Goal: Task Accomplishment & Management: Complete application form

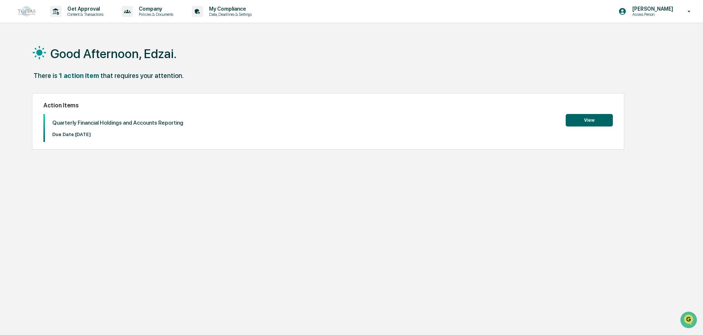
click at [595, 120] on button "View" at bounding box center [589, 120] width 47 height 13
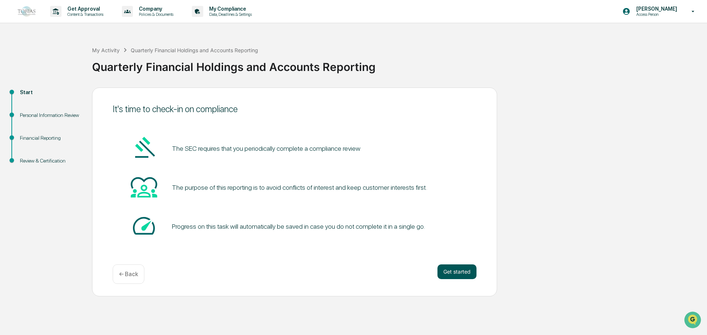
click at [458, 270] on button "Get started" at bounding box center [456, 272] width 39 height 15
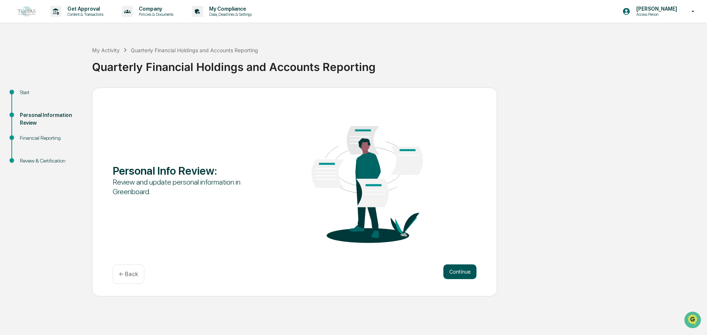
click at [456, 270] on button "Continue" at bounding box center [459, 272] width 33 height 15
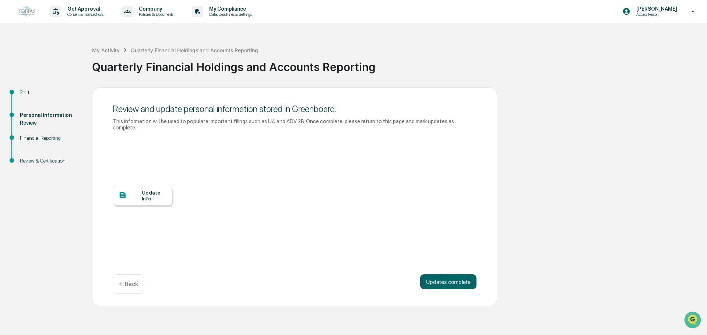
click at [145, 190] on div "Update Info" at bounding box center [154, 196] width 25 height 12
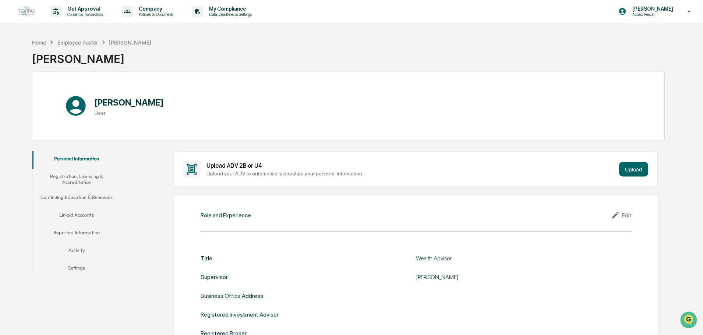
click at [77, 181] on button "Registration, Licensing & Accreditation" at bounding box center [76, 179] width 88 height 21
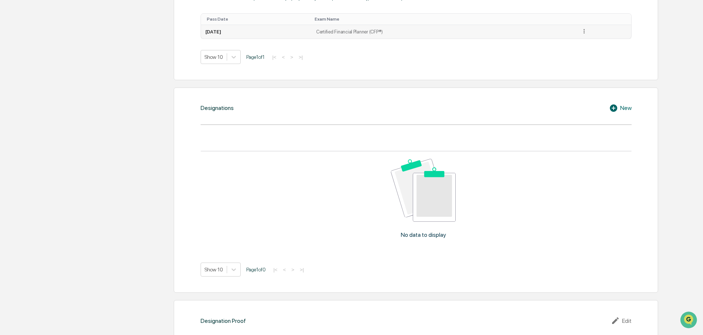
scroll to position [479, 0]
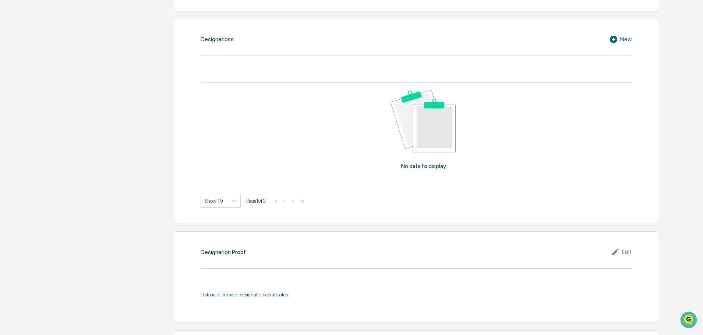
click at [622, 39] on div "New" at bounding box center [620, 39] width 22 height 9
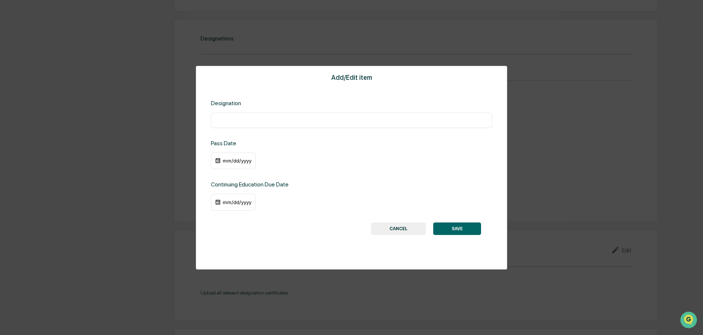
click at [265, 122] on input "text" at bounding box center [352, 120] width 270 height 7
type input "**********"
click at [217, 159] on img at bounding box center [218, 161] width 6 height 6
click at [226, 164] on div "mm/dd/yyyy" at bounding box center [236, 161] width 29 height 6
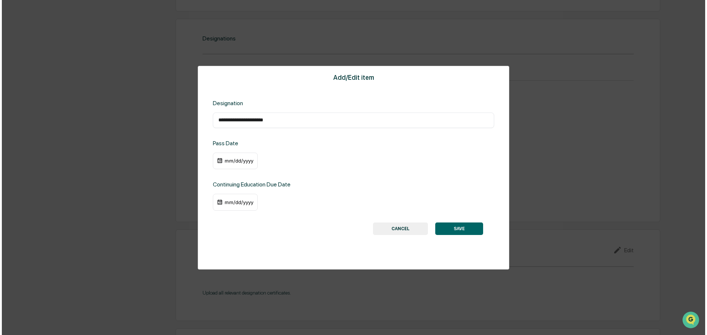
scroll to position [479, 0]
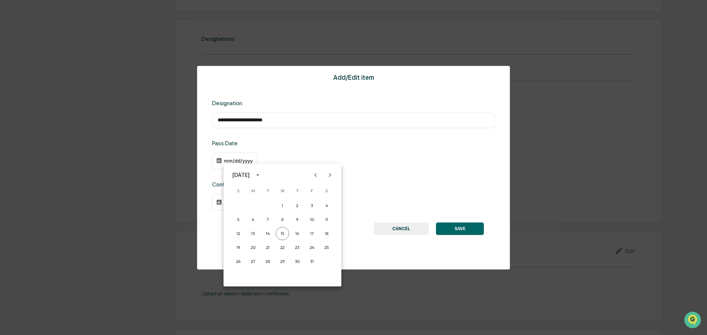
click at [316, 177] on icon "Previous month" at bounding box center [315, 175] width 3 height 4
click at [316, 176] on icon "Previous month" at bounding box center [315, 175] width 3 height 4
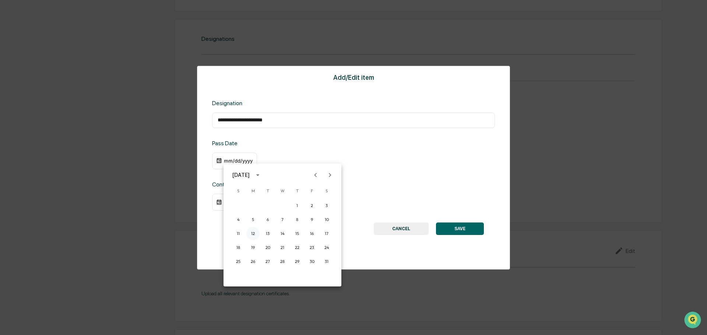
click at [253, 230] on button "12" at bounding box center [252, 233] width 13 height 13
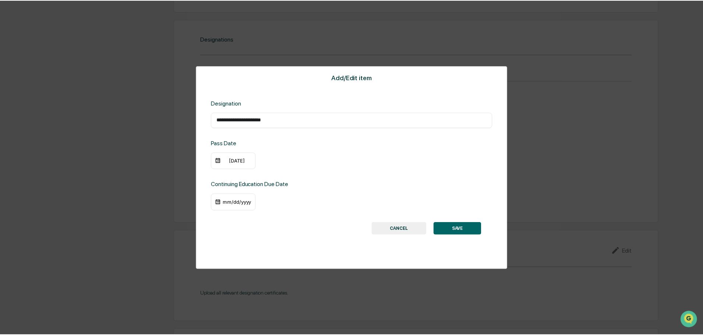
scroll to position [479, 0]
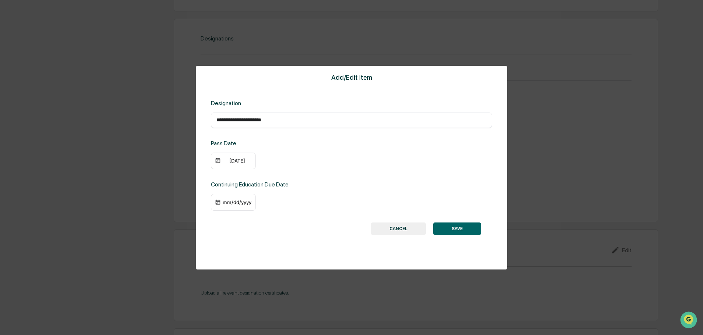
click at [218, 202] on img at bounding box center [218, 203] width 6 height 6
click at [229, 202] on div "mm/dd/yyyy" at bounding box center [236, 203] width 29 height 6
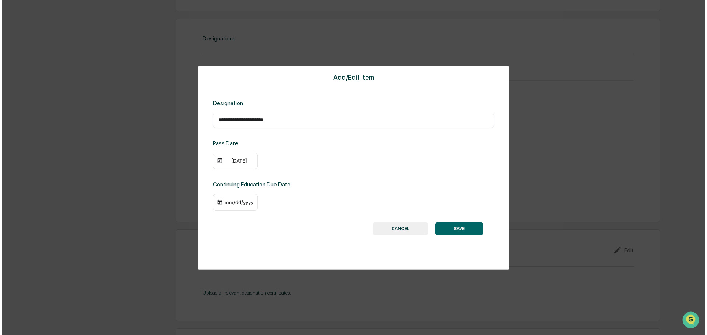
scroll to position [479, 0]
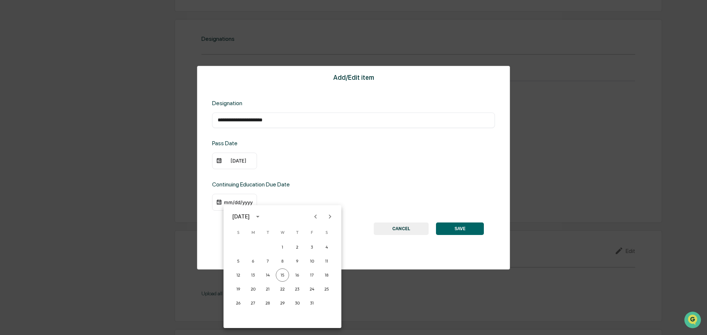
click at [314, 218] on icon "Previous month" at bounding box center [316, 217] width 8 height 8
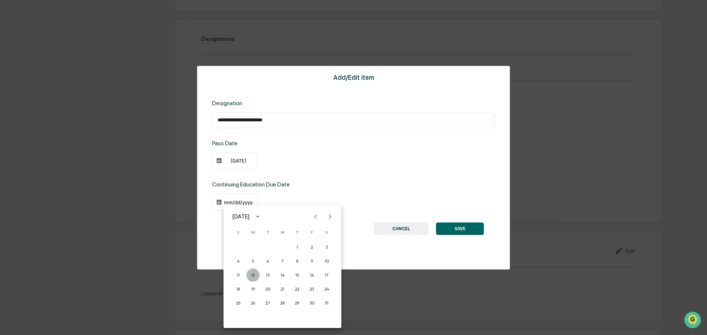
click at [253, 275] on button "12" at bounding box center [252, 275] width 13 height 13
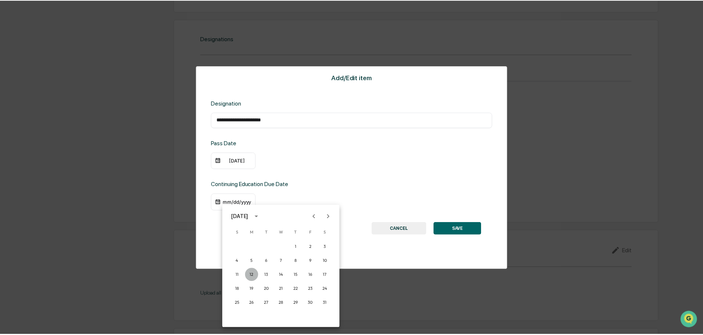
scroll to position [479, 0]
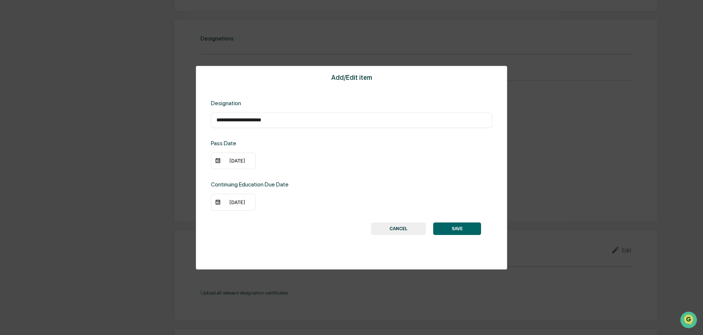
click at [233, 202] on div "[DATE]" at bounding box center [236, 203] width 29 height 6
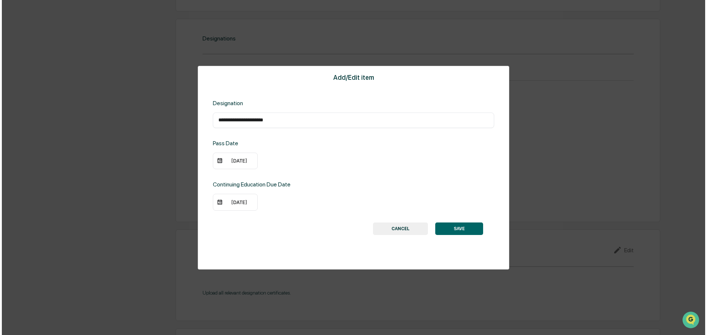
scroll to position [479, 0]
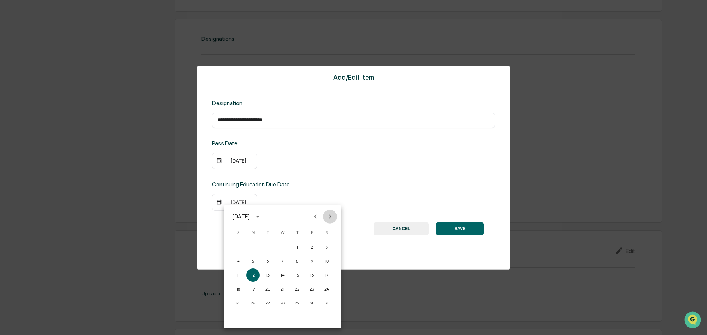
click at [330, 216] on icon "Next month" at bounding box center [330, 217] width 3 height 4
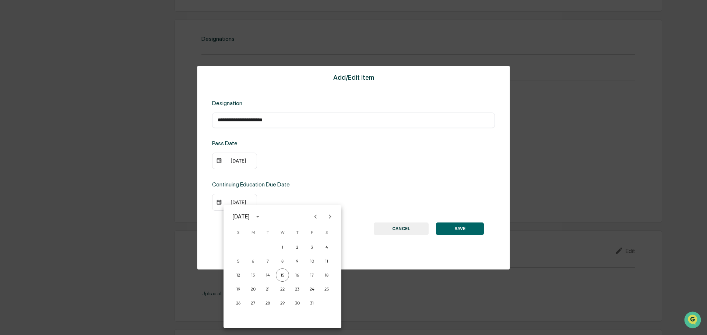
click at [330, 216] on icon "Next month" at bounding box center [330, 217] width 3 height 4
click at [331, 216] on icon "Next month" at bounding box center [330, 217] width 8 height 8
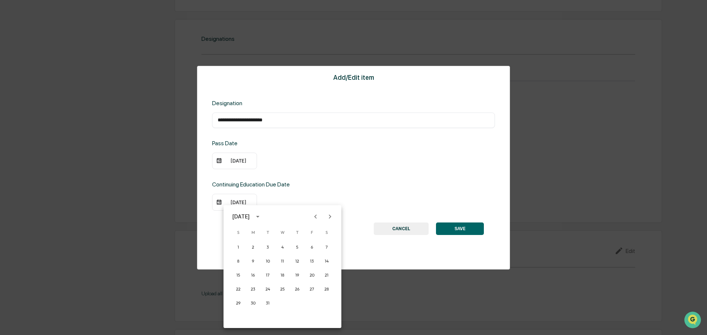
click at [331, 216] on icon "Next month" at bounding box center [330, 217] width 8 height 8
click at [266, 275] on button "12" at bounding box center [267, 275] width 13 height 13
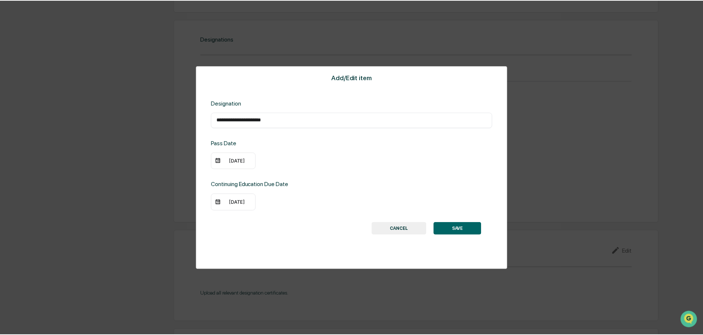
scroll to position [479, 0]
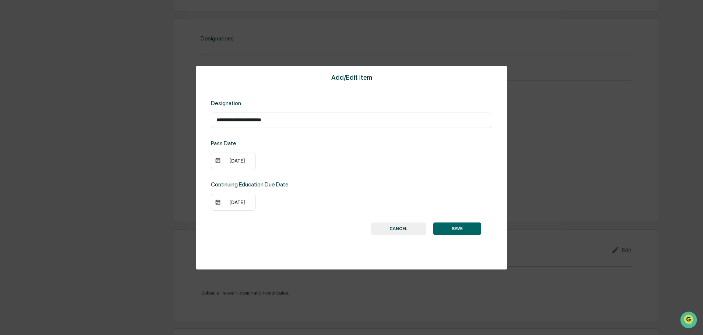
click at [460, 228] on button "SAVE" at bounding box center [457, 229] width 48 height 13
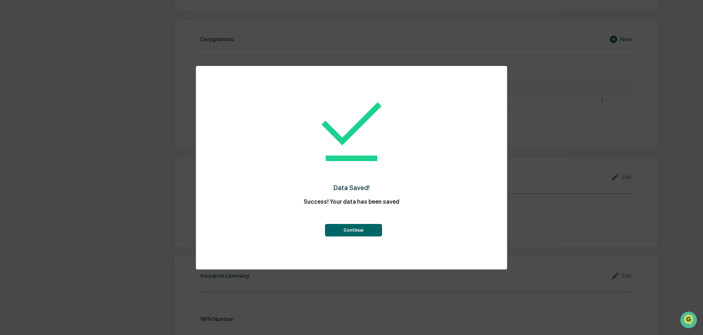
click at [366, 231] on button "Continue" at bounding box center [353, 230] width 57 height 13
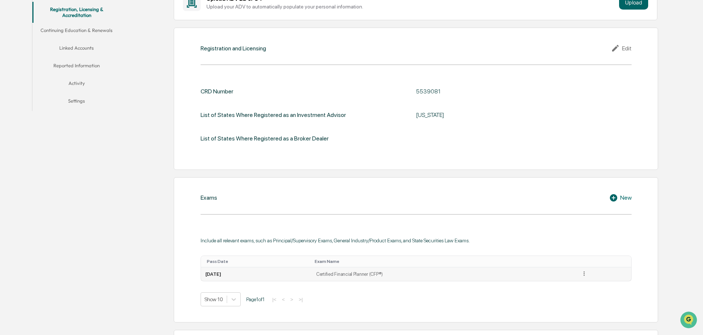
scroll to position [49, 0]
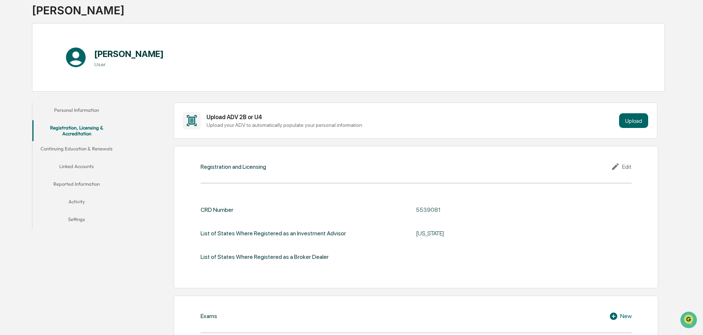
click at [78, 150] on button "Continuing Education & Renewals" at bounding box center [76, 150] width 88 height 18
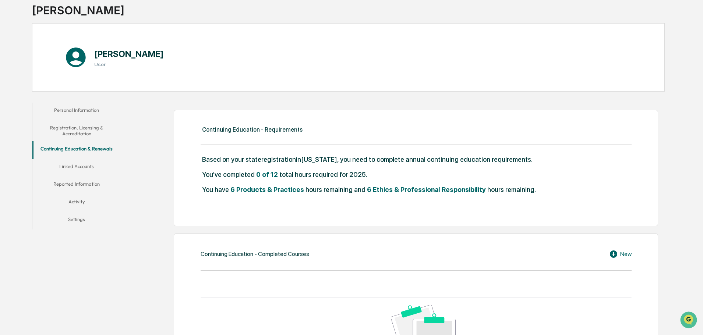
click at [71, 166] on button "Linked Accounts" at bounding box center [76, 168] width 88 height 18
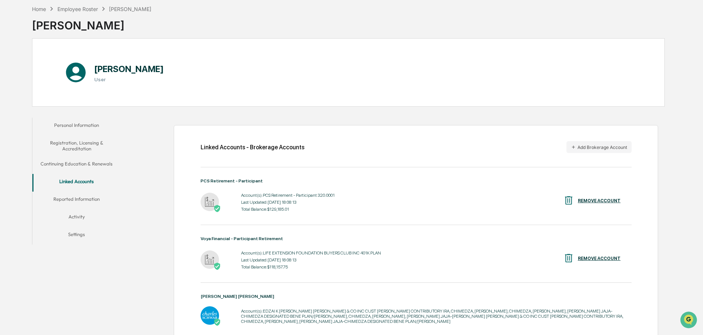
scroll to position [67, 0]
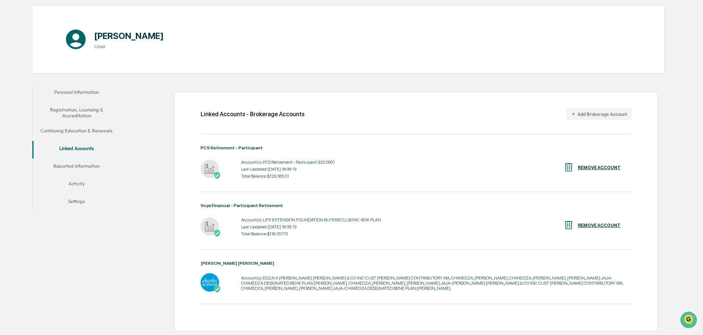
click at [80, 163] on button "Reported Information" at bounding box center [76, 168] width 88 height 18
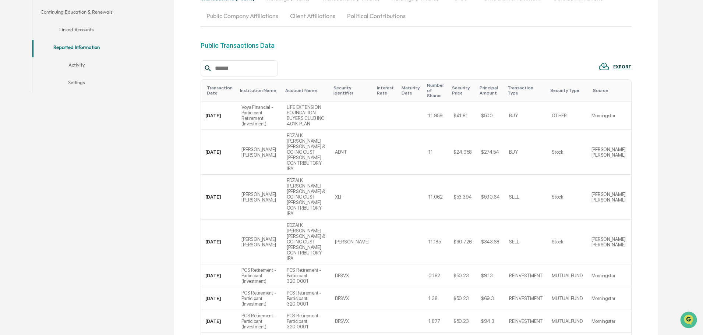
scroll to position [121, 0]
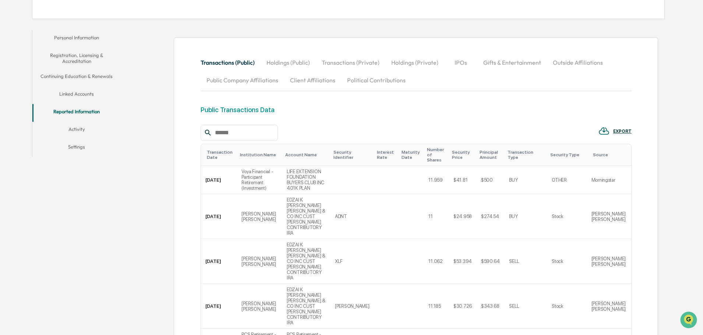
click at [80, 127] on button "Activity" at bounding box center [76, 131] width 88 height 18
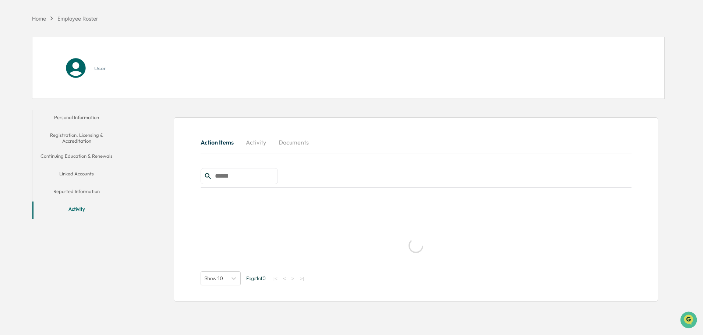
scroll to position [40, 0]
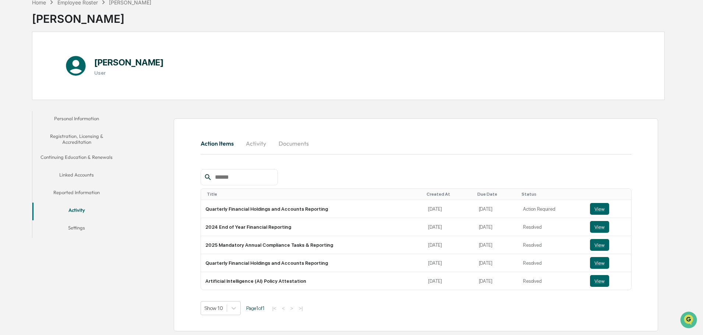
click at [78, 228] on button "Settings" at bounding box center [76, 230] width 88 height 18
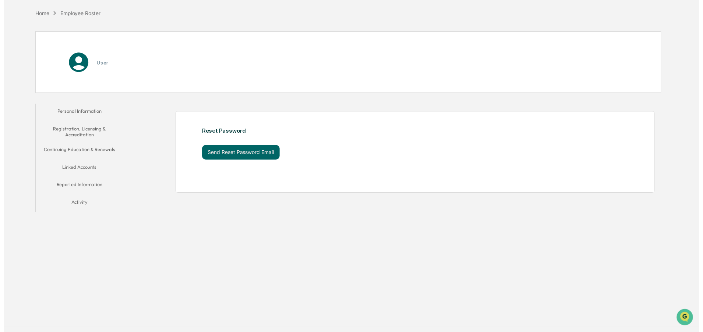
scroll to position [35, 0]
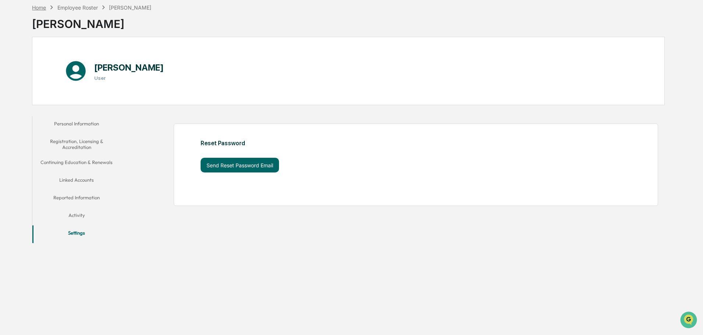
click at [43, 10] on div "Home" at bounding box center [39, 7] width 14 height 6
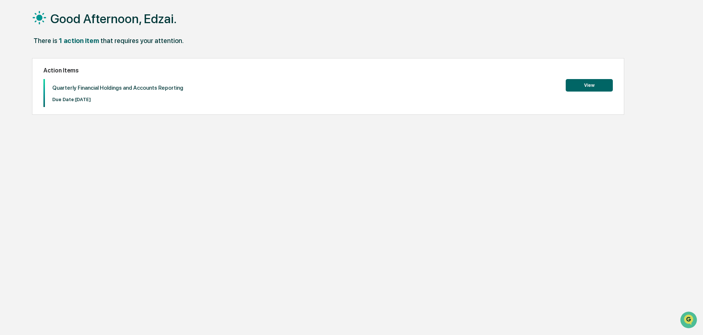
click at [590, 85] on button "View" at bounding box center [589, 85] width 47 height 13
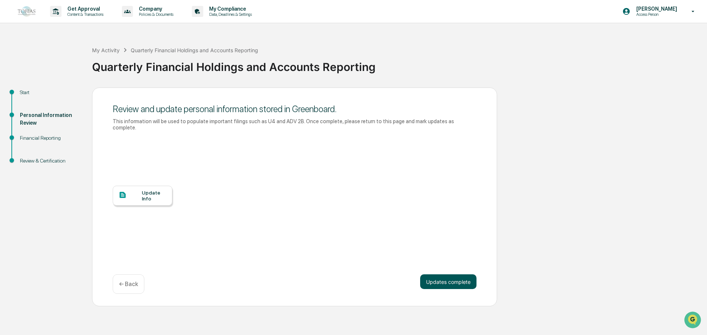
click at [449, 276] on button "Updates complete" at bounding box center [448, 282] width 56 height 15
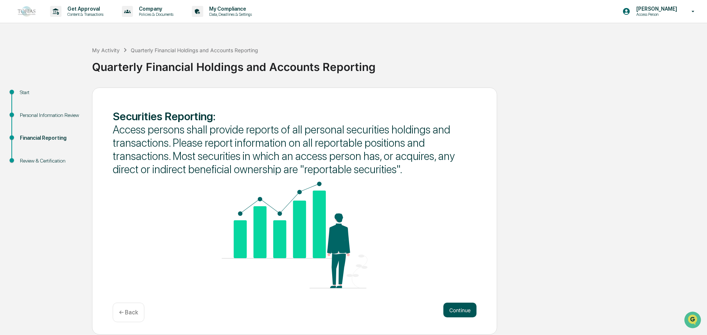
click at [460, 307] on button "Continue" at bounding box center [459, 310] width 33 height 15
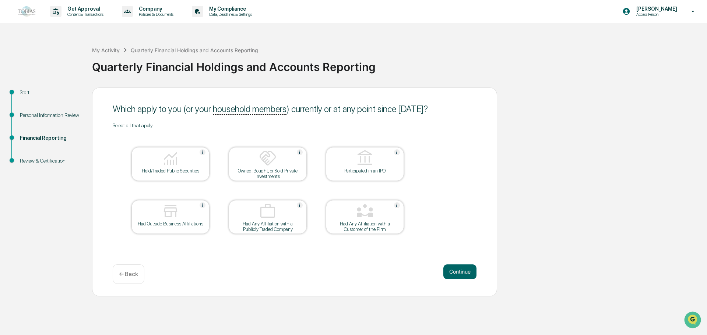
click at [154, 163] on div at bounding box center [171, 159] width 74 height 19
click at [457, 270] on button "Continue" at bounding box center [459, 272] width 33 height 15
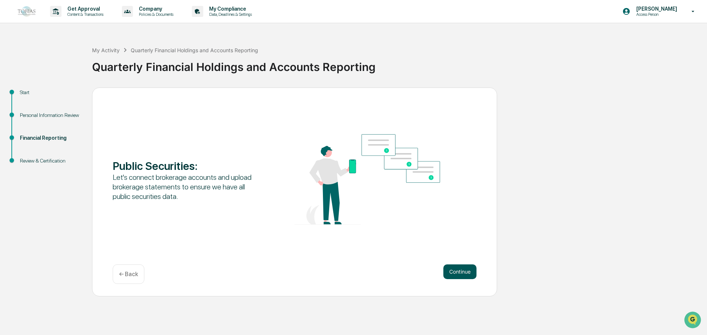
click at [460, 272] on button "Continue" at bounding box center [459, 272] width 33 height 15
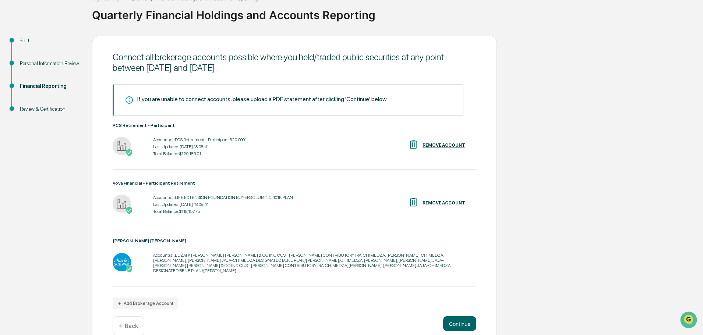
scroll to position [60, 0]
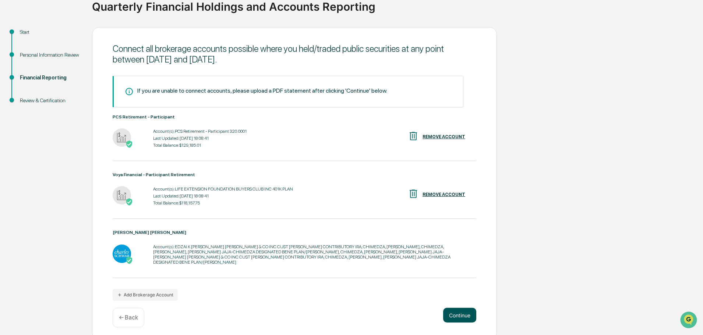
click at [455, 308] on button "Continue" at bounding box center [459, 315] width 33 height 15
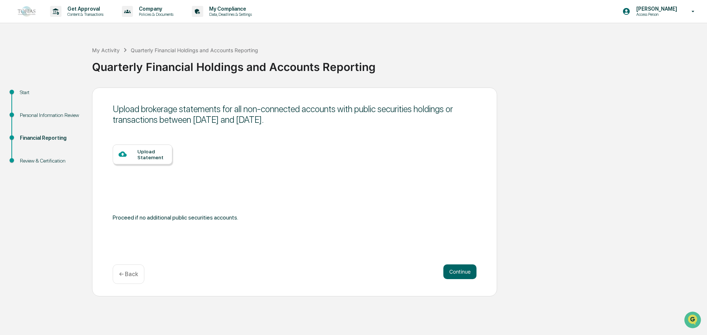
click at [133, 278] on p "← Back" at bounding box center [128, 274] width 19 height 7
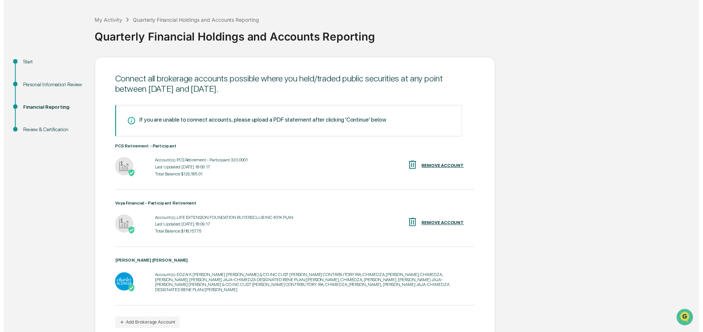
scroll to position [60, 0]
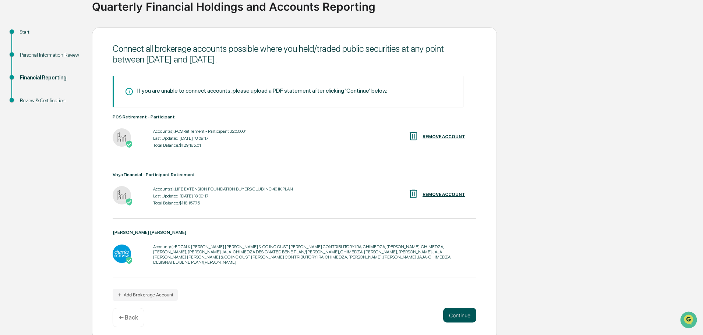
click at [455, 311] on button "Continue" at bounding box center [459, 315] width 33 height 15
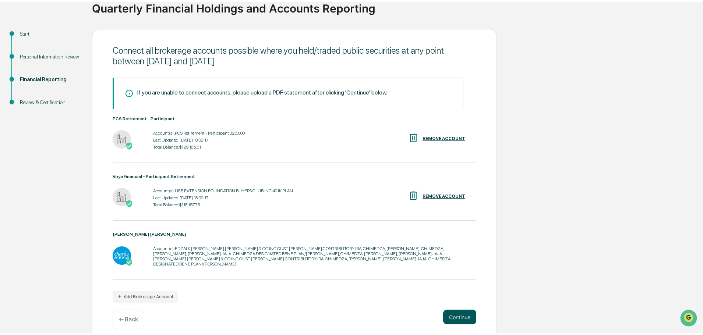
scroll to position [0, 0]
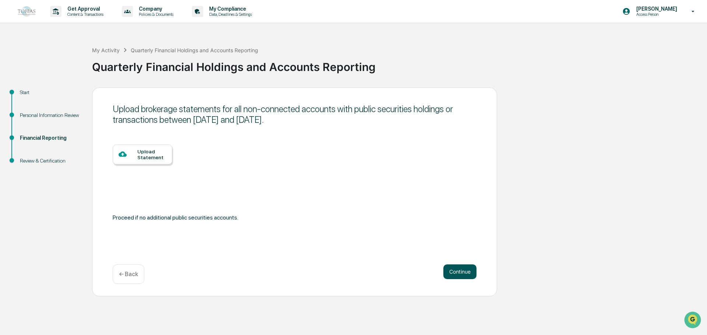
click at [454, 272] on button "Continue" at bounding box center [459, 272] width 33 height 15
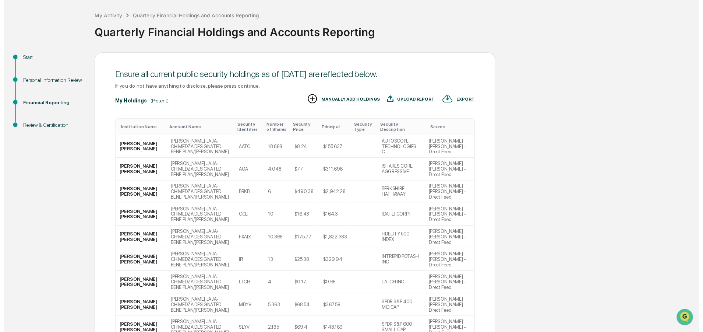
scroll to position [73, 0]
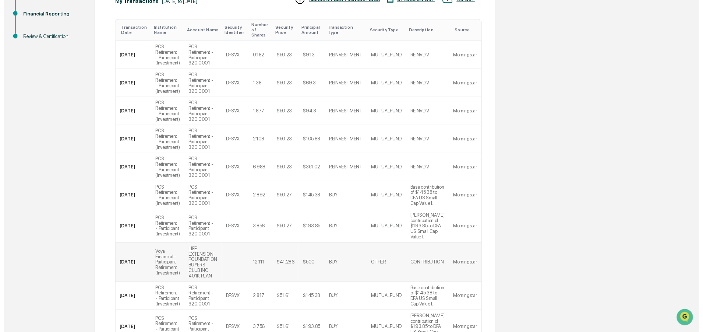
scroll to position [200, 0]
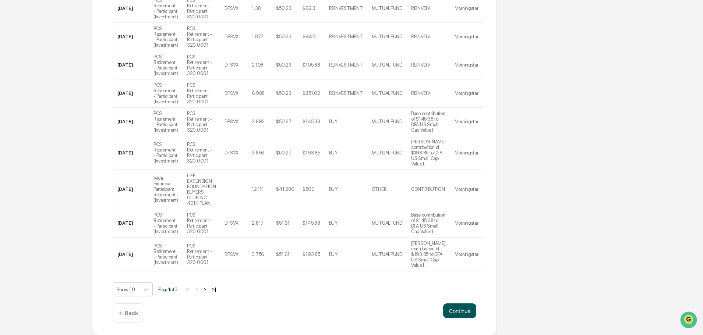
click at [453, 312] on button "Continue" at bounding box center [459, 311] width 33 height 15
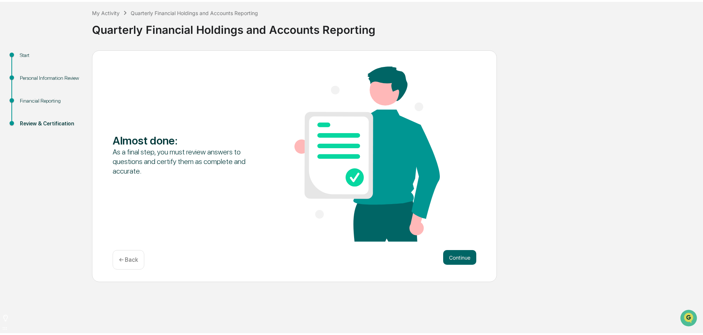
scroll to position [0, 0]
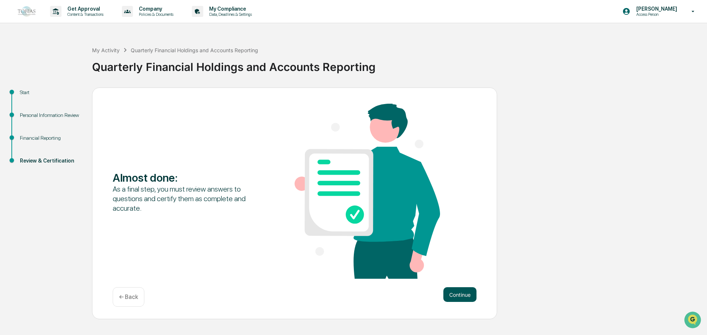
click at [458, 292] on button "Continue" at bounding box center [459, 295] width 33 height 15
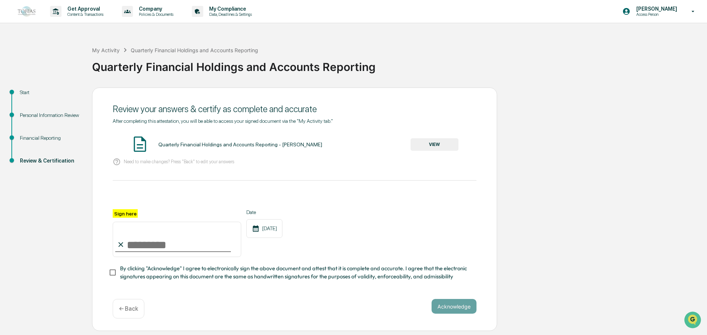
click at [143, 244] on input "Sign here" at bounding box center [177, 239] width 129 height 35
type input "**********"
click at [458, 311] on button "Acknowledge" at bounding box center [454, 306] width 45 height 15
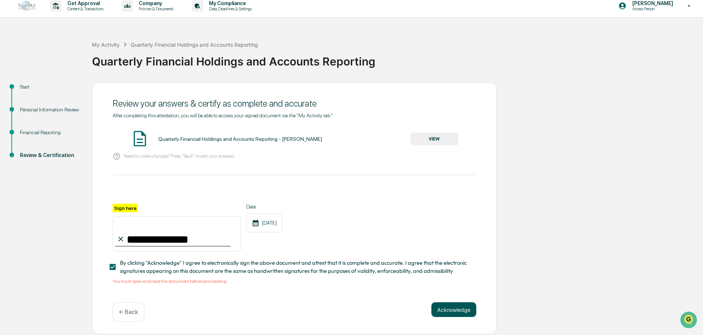
scroll to position [7, 0]
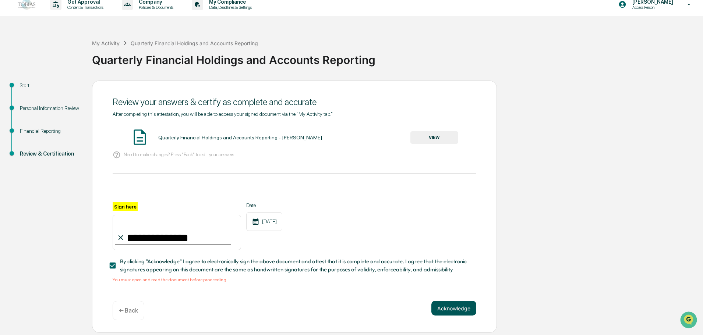
click at [446, 310] on button "Acknowledge" at bounding box center [454, 308] width 45 height 15
click at [428, 137] on button "VIEW" at bounding box center [435, 137] width 48 height 13
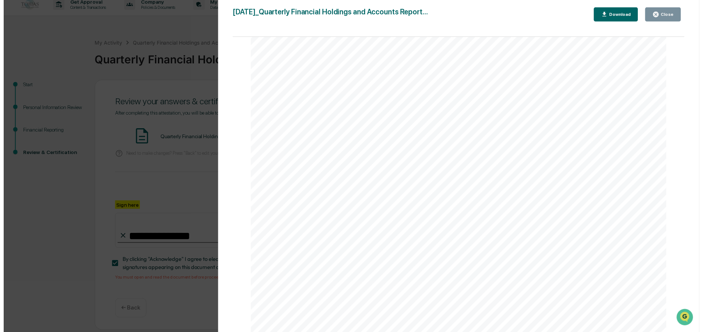
scroll to position [3406, 0]
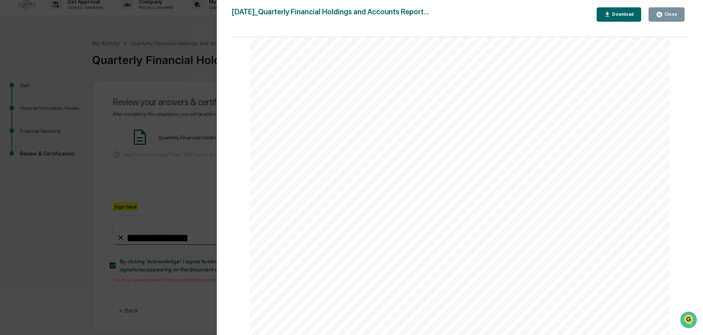
click at [662, 13] on icon "button" at bounding box center [660, 15] width 6 height 6
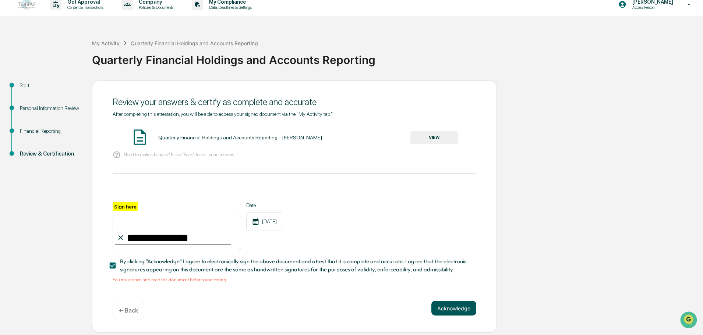
click at [453, 312] on button "Acknowledge" at bounding box center [454, 308] width 45 height 15
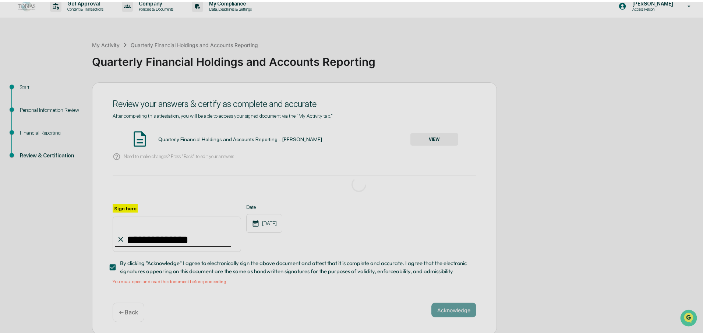
scroll to position [0, 0]
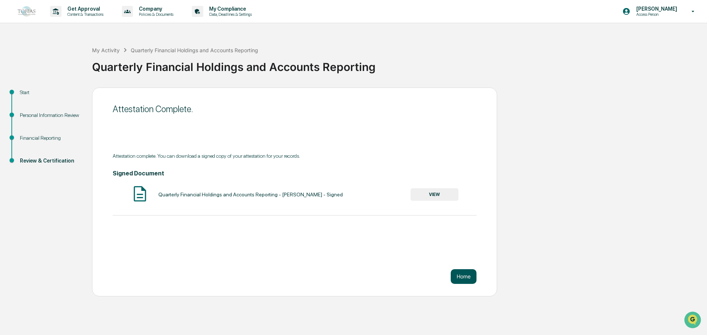
click at [465, 280] on button "Home" at bounding box center [464, 277] width 26 height 15
